Goal: Task Accomplishment & Management: Use online tool/utility

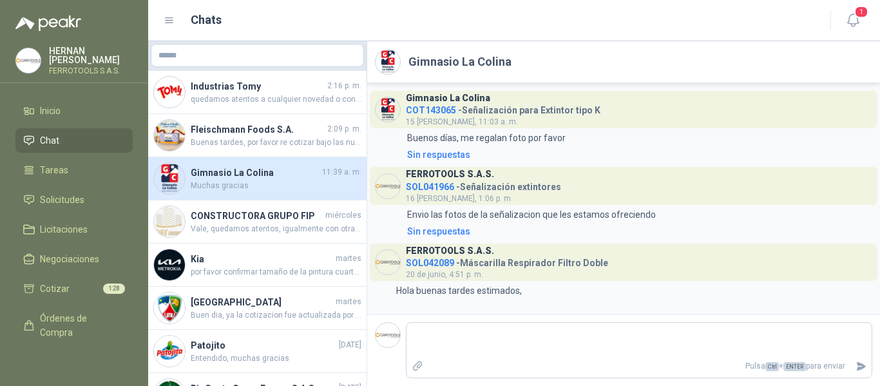
scroll to position [584, 0]
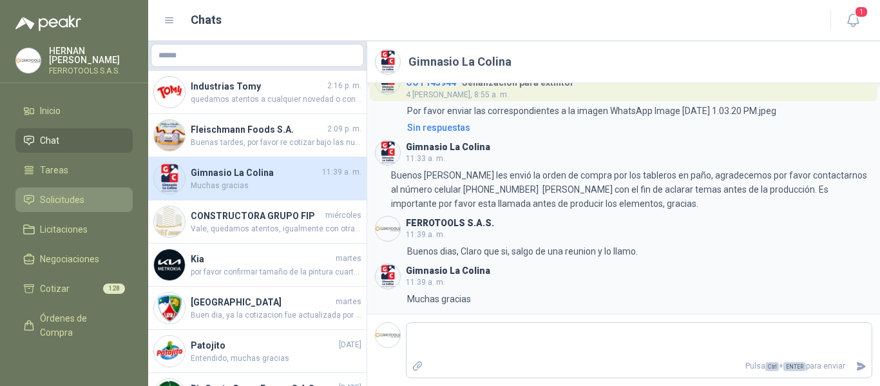
click at [66, 196] on span "Solicitudes" at bounding box center [62, 200] width 44 height 14
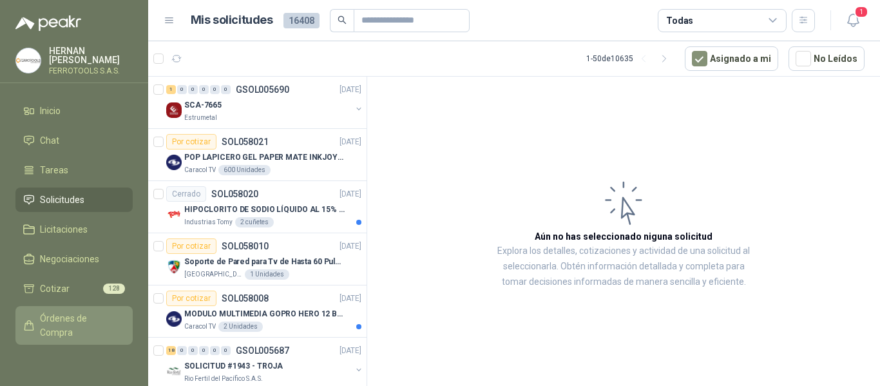
click at [61, 323] on span "Órdenes de Compra" at bounding box center [80, 325] width 81 height 28
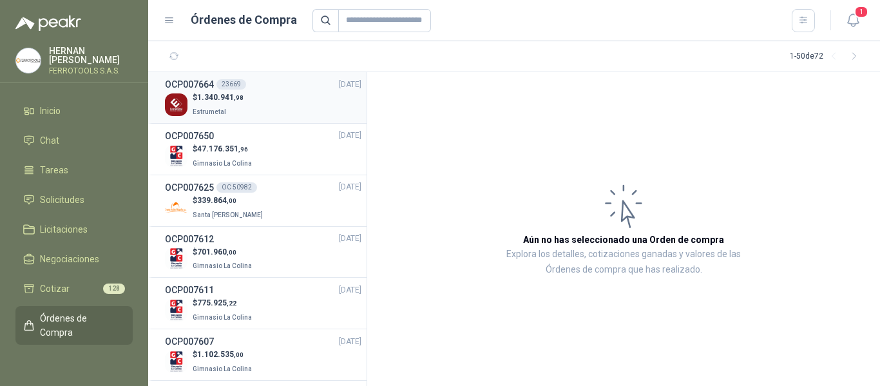
click at [262, 97] on div "$ 1.340.941 ,98 Estrumetal" at bounding box center [263, 104] width 196 height 26
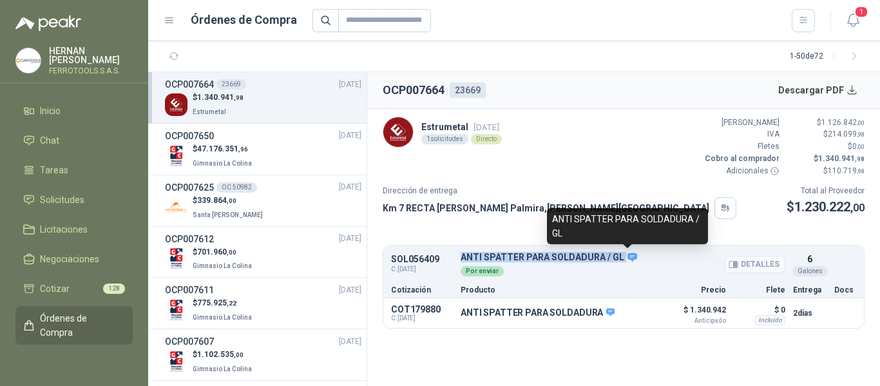
drag, startPoint x: 456, startPoint y: 259, endPoint x: 624, endPoint y: 257, distance: 168.2
click at [624, 257] on div "SOL056409 C: [DATE] ANTI SPATTER PARA SOLDADURA / GL Detalles Por enviar 6 Gal…" at bounding box center [623, 264] width 481 height 33
copy div "ANTI SPATTER PARA SOLDADURA / GL"
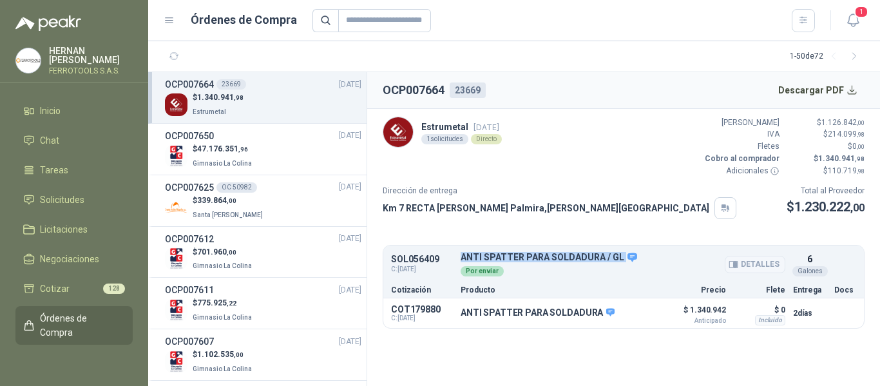
click at [758, 265] on button "Detalles" at bounding box center [755, 264] width 61 height 17
click at [636, 312] on button "Detalles" at bounding box center [623, 313] width 61 height 17
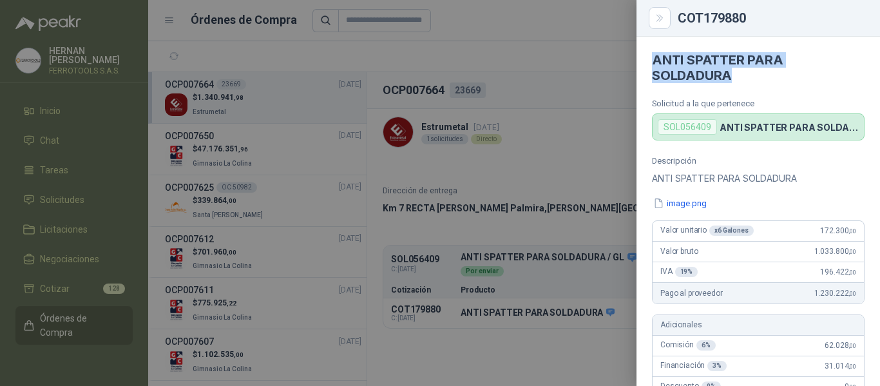
drag, startPoint x: 749, startPoint y: 74, endPoint x: 643, endPoint y: 48, distance: 108.7
click at [642, 48] on article "ANTI SPATTER PARA SOLDADURA Solicitud a la que pertenece SOL056409 ANTI SPATTER…" at bounding box center [758, 89] width 244 height 104
copy h4 "ANTI SPATTER PARA SOLDADURA"
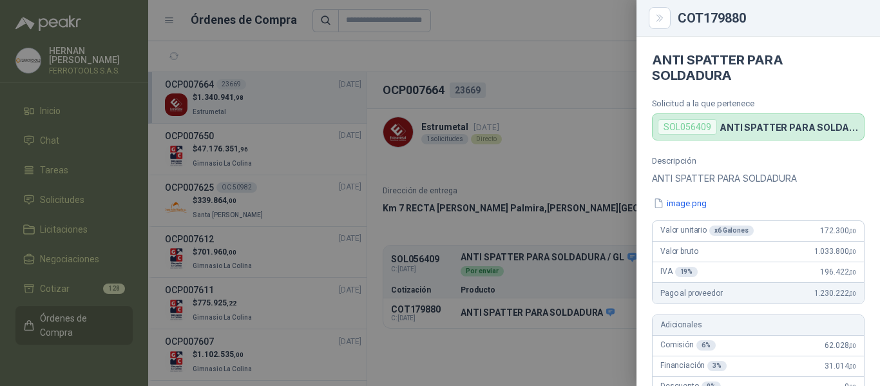
click at [223, 61] on div at bounding box center [440, 193] width 880 height 386
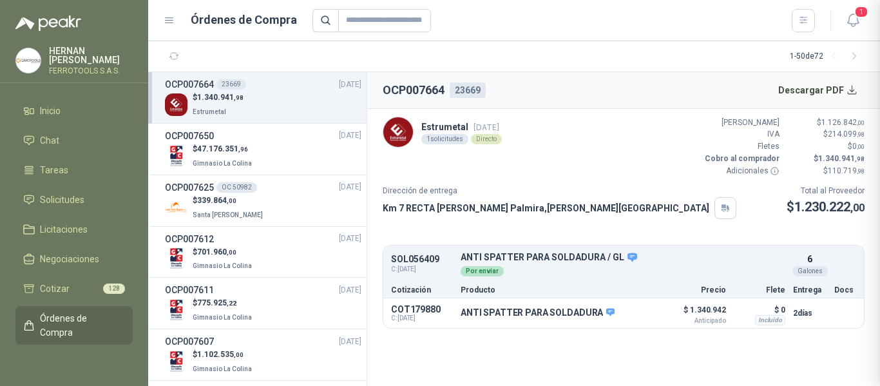
scroll to position [495, 0]
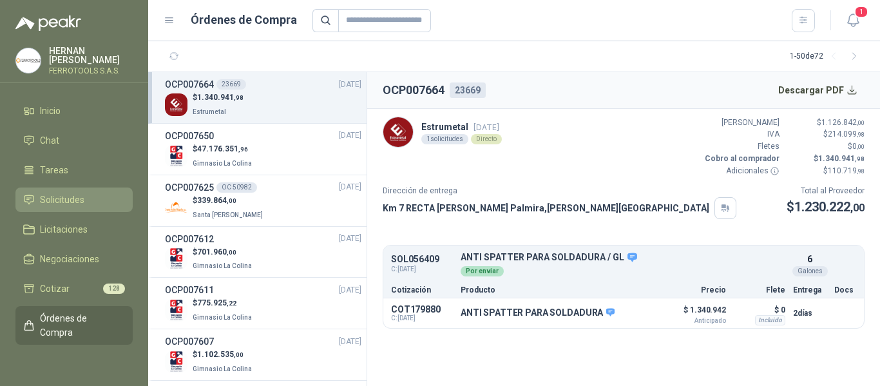
click at [66, 193] on span "Solicitudes" at bounding box center [62, 200] width 44 height 14
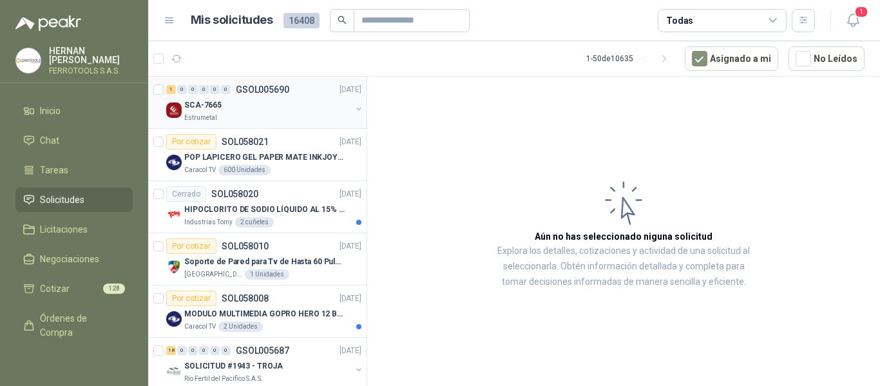
click at [278, 104] on div "SCA-7665" at bounding box center [267, 104] width 167 height 15
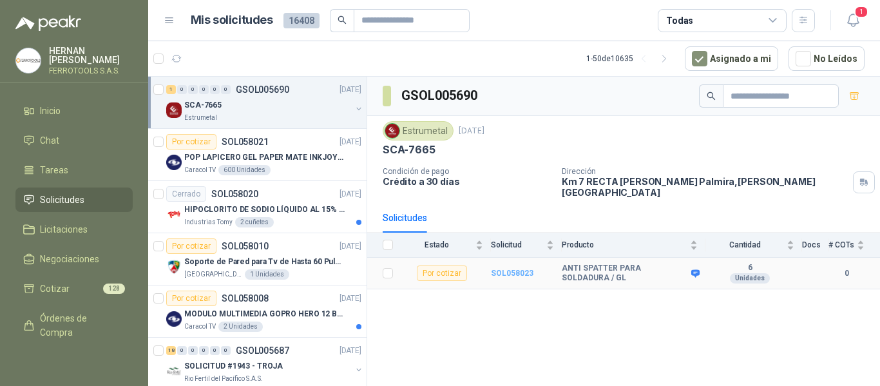
click at [509, 269] on b "SOL058023" at bounding box center [512, 273] width 43 height 9
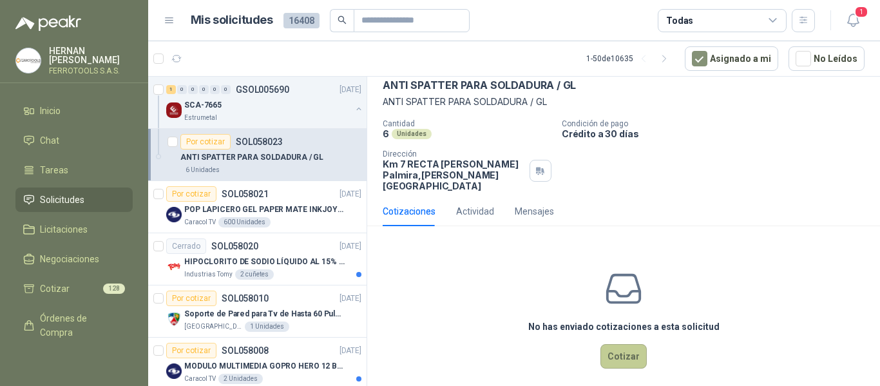
click at [616, 352] on button "Cotizar" at bounding box center [623, 356] width 46 height 24
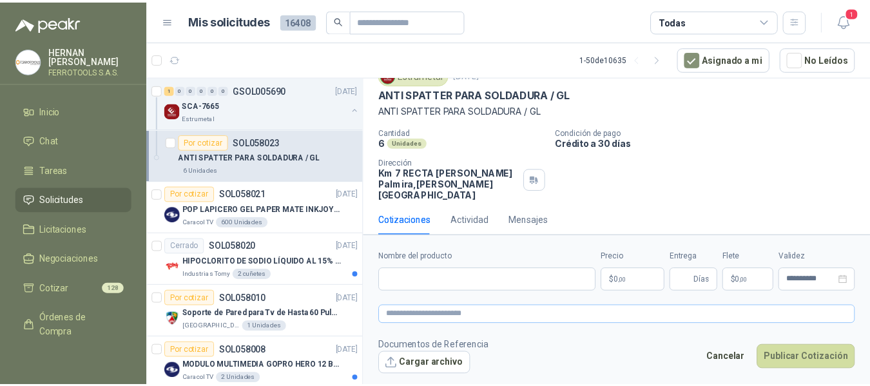
scroll to position [53, 0]
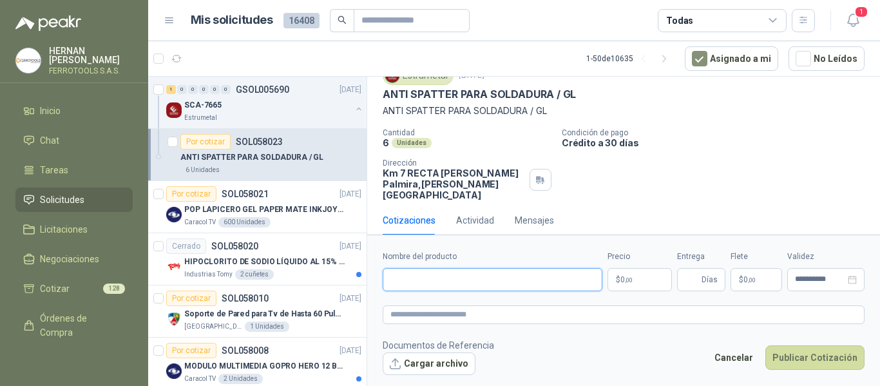
click at [517, 273] on input "Nombre del producto" at bounding box center [493, 279] width 220 height 23
paste input "**********"
type input "**********"
click at [542, 318] on textarea at bounding box center [624, 314] width 482 height 19
paste textarea "**********"
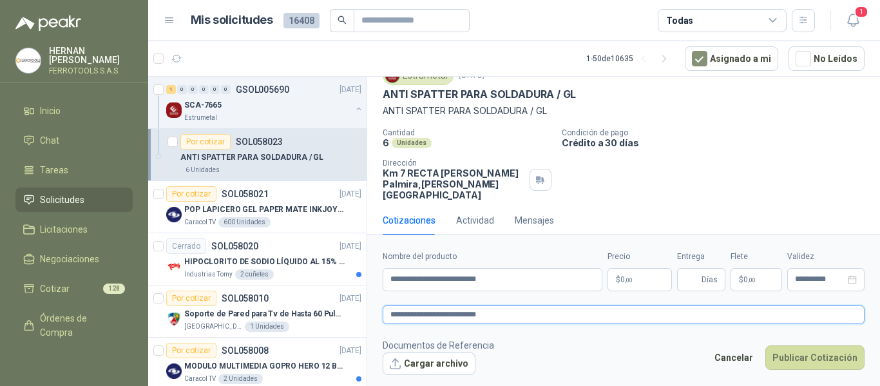
type textarea "**********"
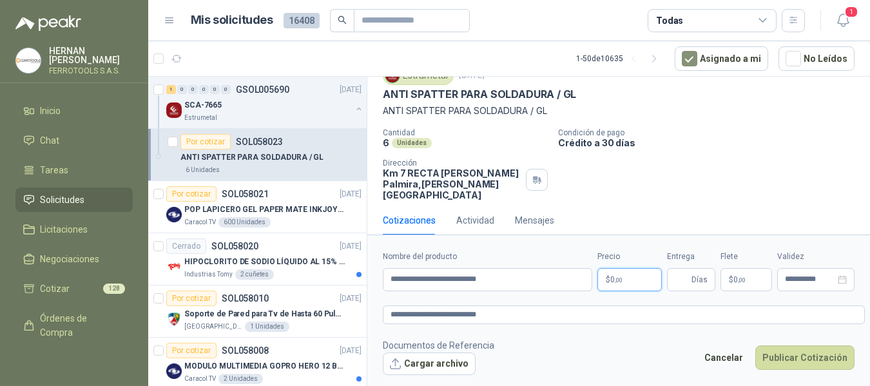
click at [644, 284] on body "[PERSON_NAME] FERROTOOLS S.A.S. Inicio Chat Tareas Solicitudes Licitaciones Neg…" at bounding box center [435, 193] width 870 height 386
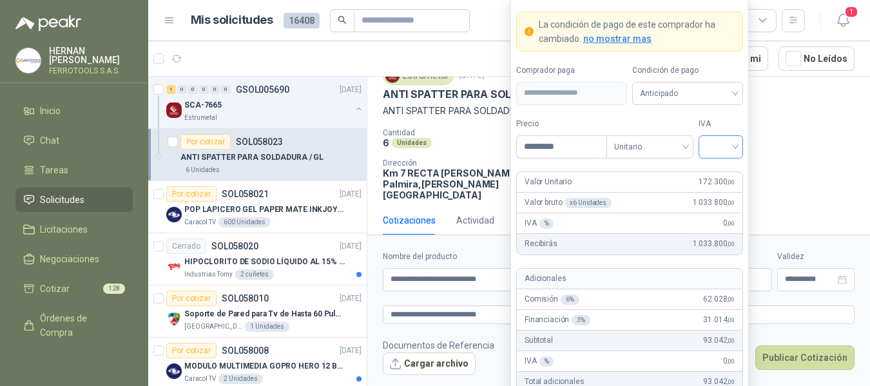
type input "*********"
click at [727, 141] on input "search" at bounding box center [720, 145] width 29 height 19
click at [723, 168] on div "19%" at bounding box center [721, 173] width 24 height 14
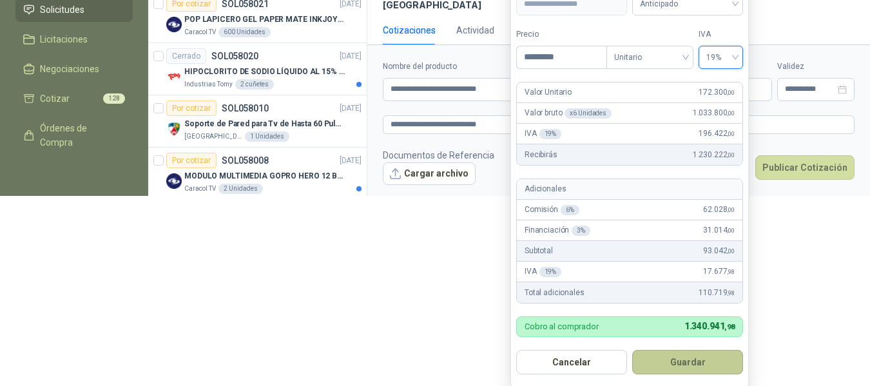
click at [699, 364] on button "Guardar" at bounding box center [687, 362] width 111 height 24
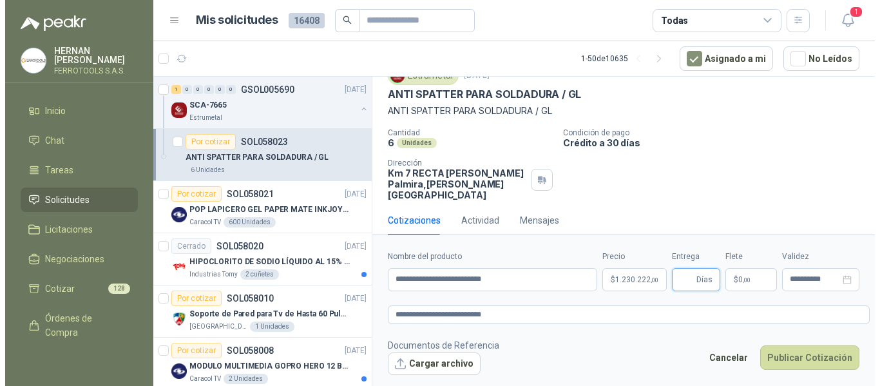
scroll to position [0, 0]
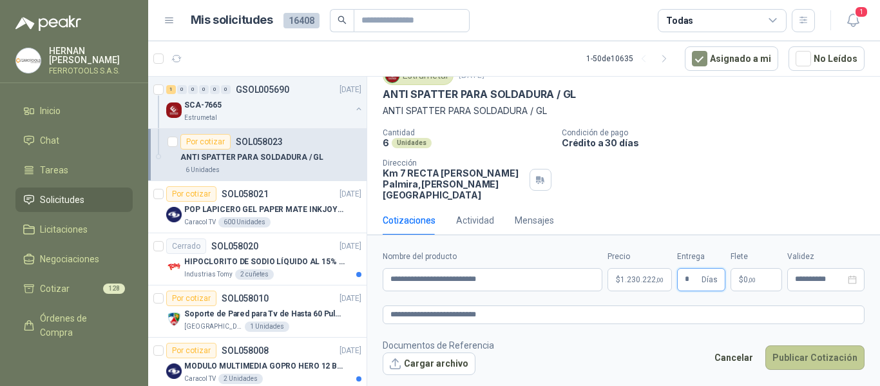
type input "*"
click at [820, 362] on button "Publicar Cotización" at bounding box center [814, 357] width 99 height 24
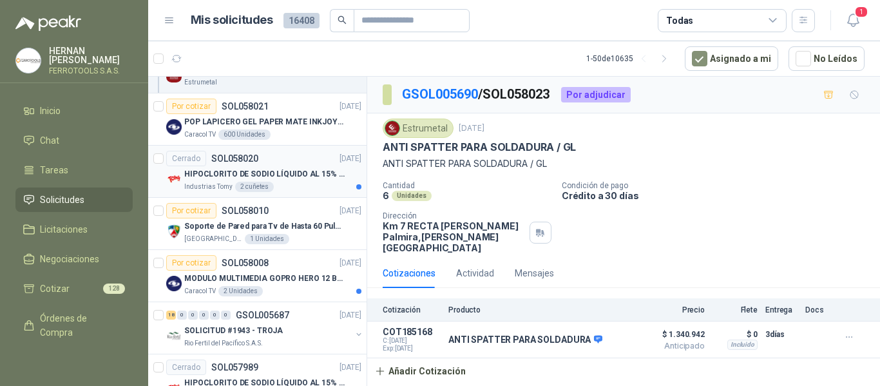
scroll to position [64, 0]
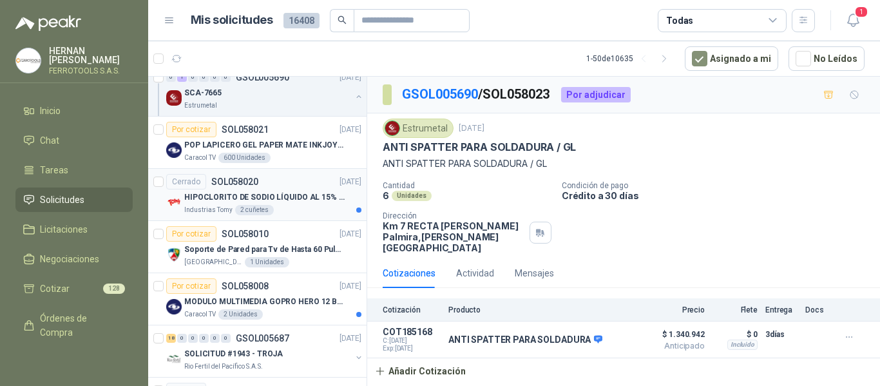
click at [311, 206] on div "Industrias Tomy 2 cuñetes" at bounding box center [272, 210] width 177 height 10
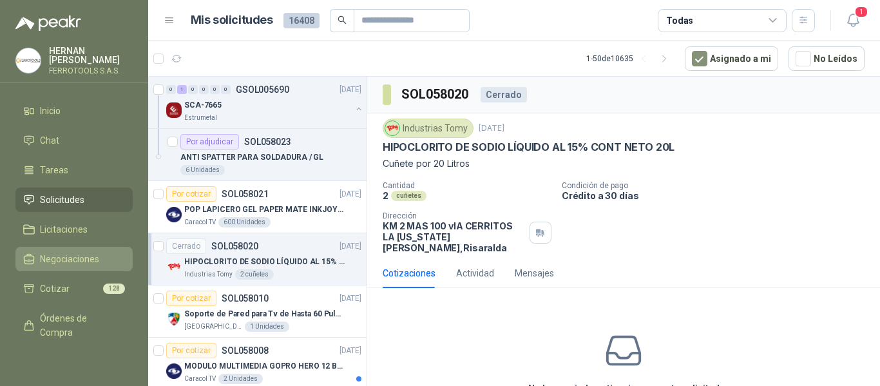
click at [81, 258] on span "Negociaciones" at bounding box center [69, 259] width 59 height 14
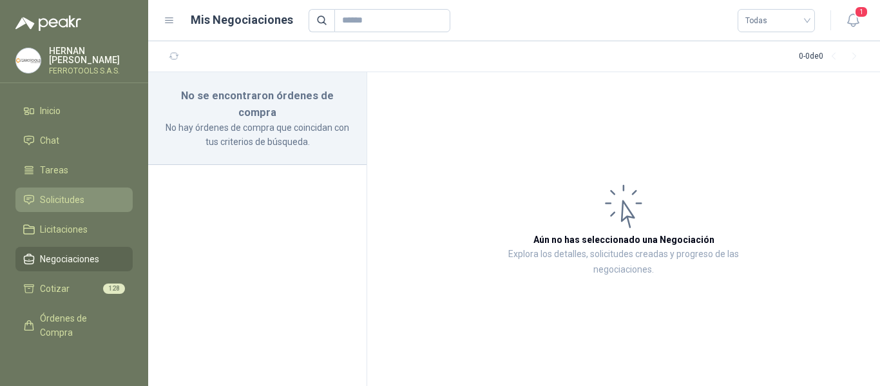
click at [69, 193] on span "Solicitudes" at bounding box center [62, 200] width 44 height 14
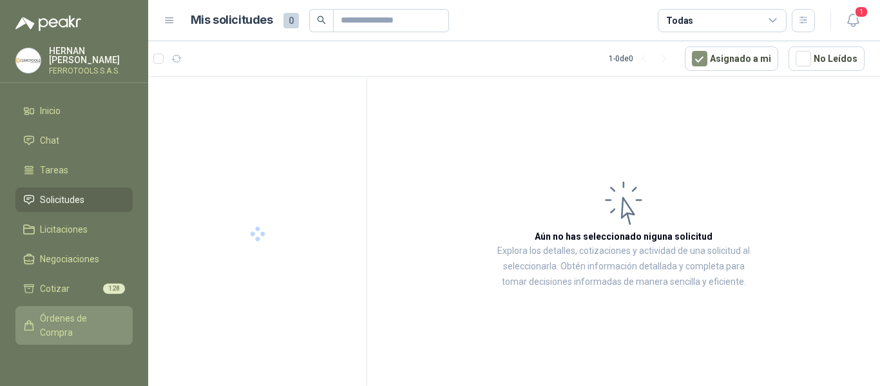
click at [63, 321] on span "Órdenes de Compra" at bounding box center [80, 325] width 81 height 28
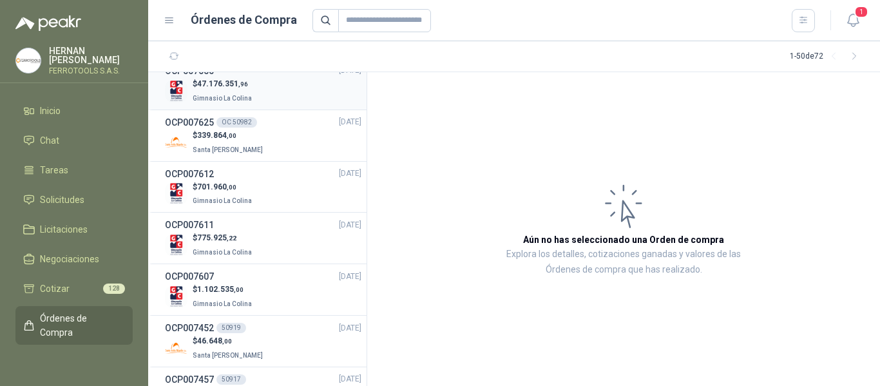
scroll to position [129, 0]
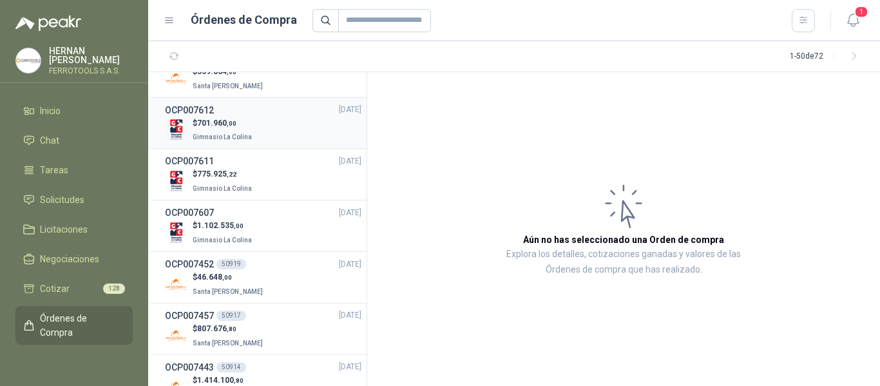
click at [259, 121] on div "$ 701.960 ,00 Gimnasio La Colina" at bounding box center [263, 130] width 196 height 26
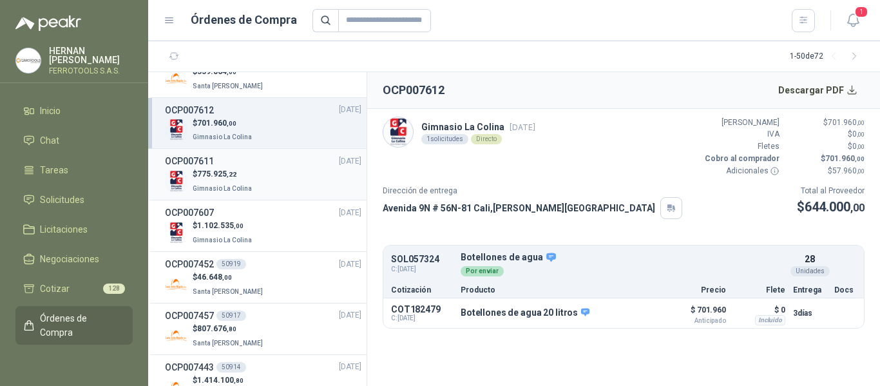
click at [259, 181] on div "$ 775.925 ,22 Gimnasio La Colina" at bounding box center [263, 181] width 196 height 26
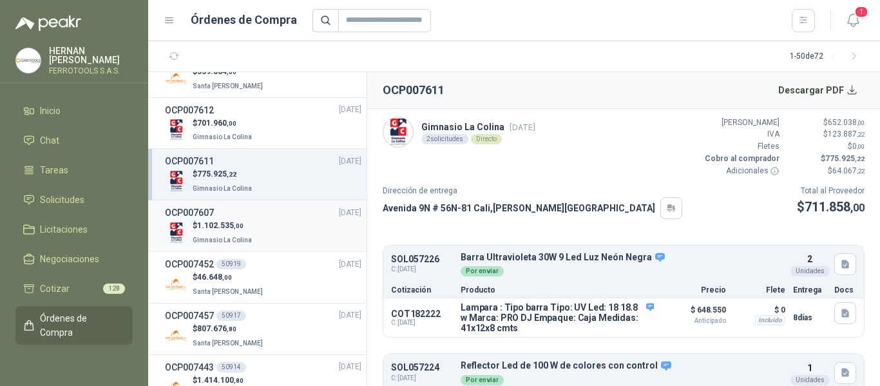
click at [278, 220] on div "$ 1.102.535 ,00 Gimnasio La Colina" at bounding box center [263, 233] width 196 height 26
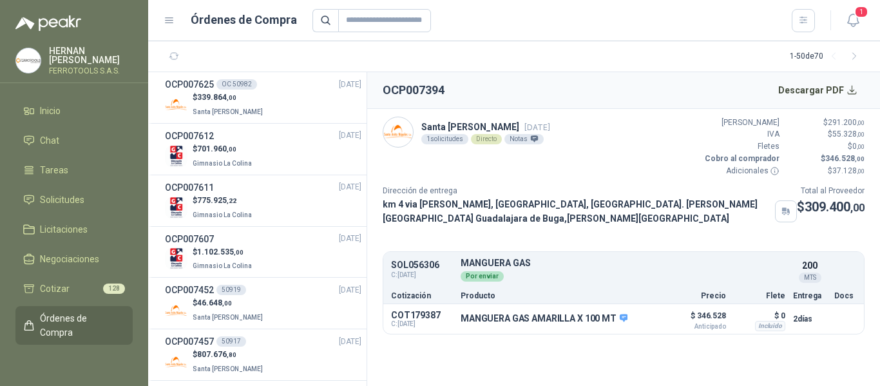
scroll to position [451, 0]
